Goal: Task Accomplishment & Management: Complete application form

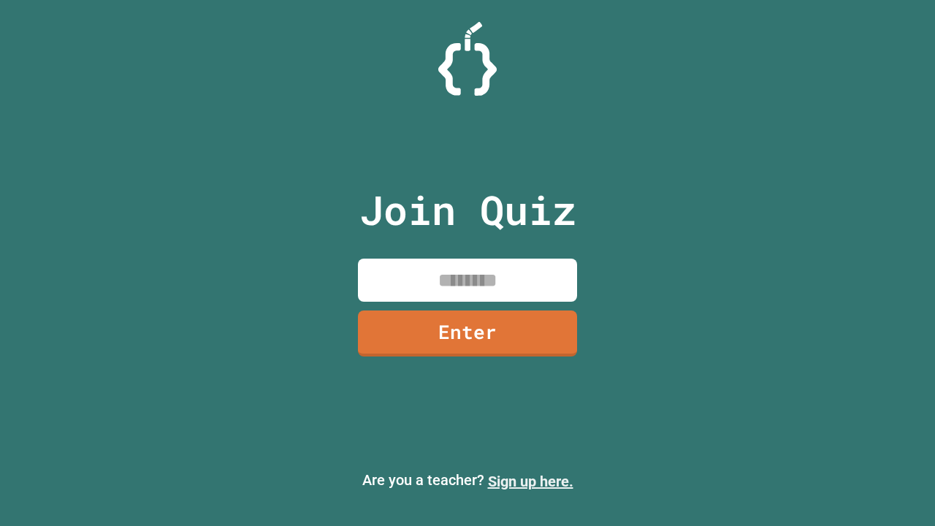
click at [530, 481] on link "Sign up here." at bounding box center [530, 482] width 85 height 18
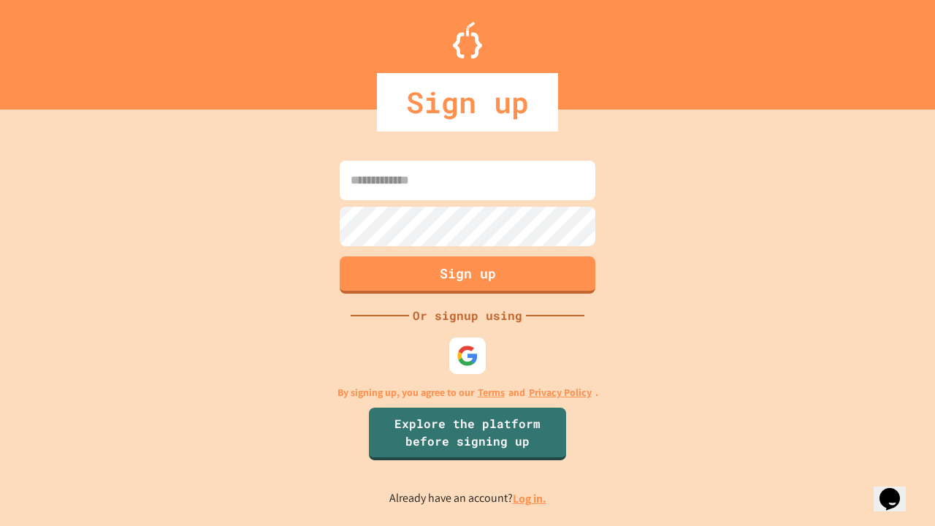
click at [530, 498] on link "Log in." at bounding box center [530, 498] width 34 height 15
